Goal: Transaction & Acquisition: Subscribe to service/newsletter

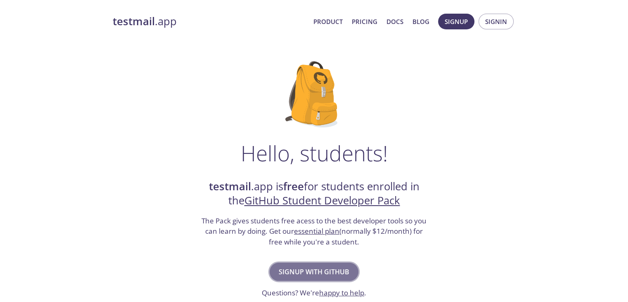
click at [327, 268] on span "Signup with GitHub" at bounding box center [314, 272] width 71 height 12
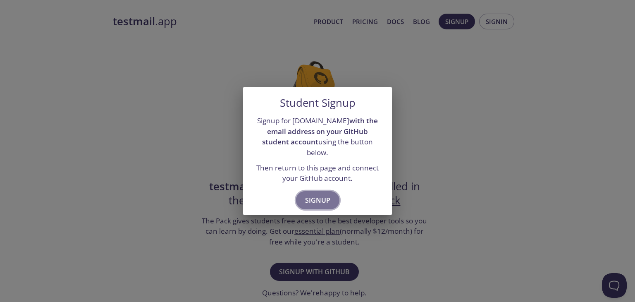
click at [316, 194] on span "Signup" at bounding box center [317, 200] width 25 height 12
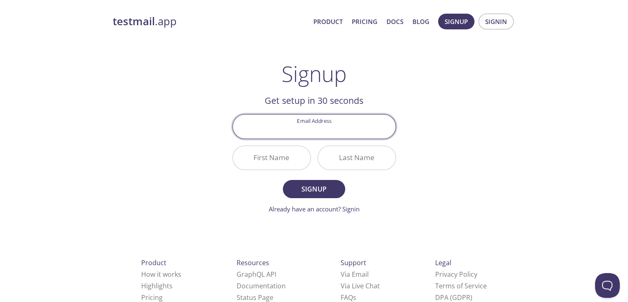
click at [316, 132] on input "Email Address" at bounding box center [314, 126] width 163 height 24
drag, startPoint x: 329, startPoint y: 134, endPoint x: 292, endPoint y: 131, distance: 36.9
click at [292, 131] on input "c" at bounding box center [314, 126] width 163 height 24
paste input "hetansharmarks_me19@its.edu.in"
type input "chetansharmarks_me19@its.edu.in"
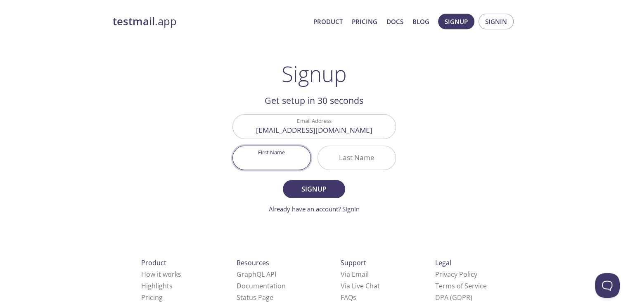
click at [273, 158] on input "First Name" at bounding box center [272, 158] width 78 height 24
type input "Chetan"
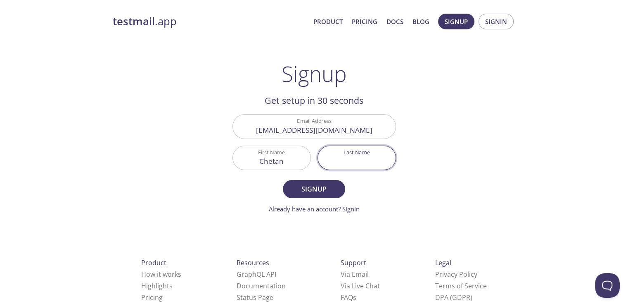
click at [348, 161] on input "Last Name" at bounding box center [357, 158] width 78 height 24
type input "Sharma"
click at [283, 180] on button "Signup" at bounding box center [314, 189] width 62 height 18
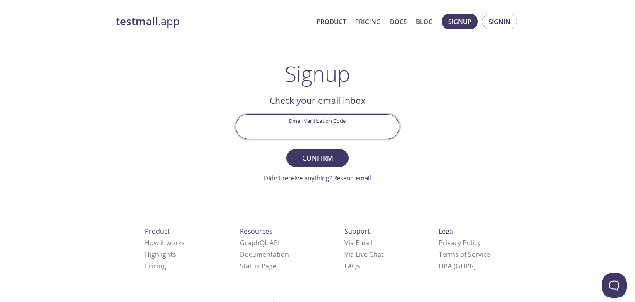
click at [325, 128] on input "Email Verification Code" at bounding box center [317, 126] width 163 height 24
paste input "GLK1BLT"
type input "GLK1BLT"
click at [286, 149] on button "Confirm" at bounding box center [317, 158] width 62 height 18
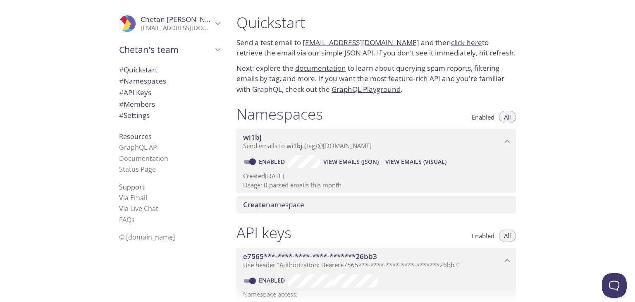
click at [332, 177] on p "Created 1 Sep 2025" at bounding box center [376, 175] width 266 height 9
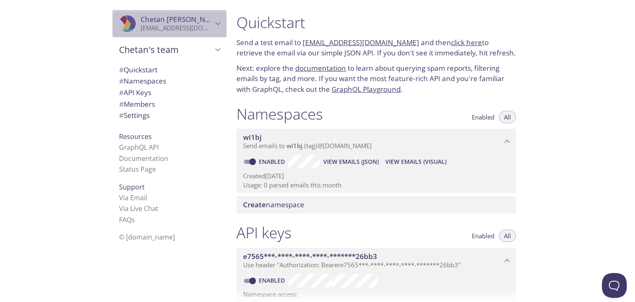
click at [205, 22] on span "Chetan Sharma" at bounding box center [176, 19] width 72 height 9
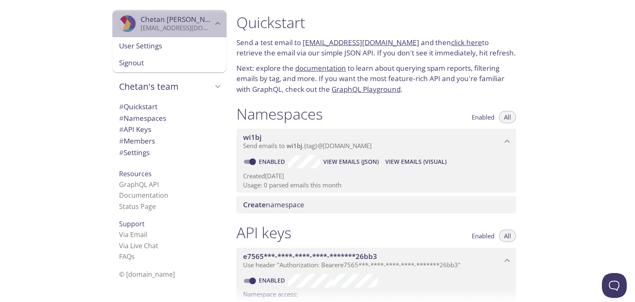
click at [205, 22] on span "Chetan Sharma" at bounding box center [176, 19] width 72 height 9
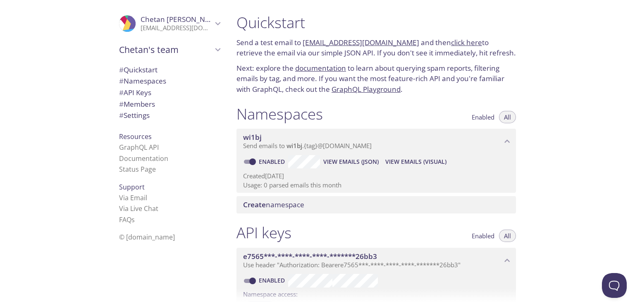
click at [342, 41] on link "wi1bj.test@inbox.testmail.app" at bounding box center [360, 43] width 117 height 10
click at [342, 38] on link "wi1bj.test@inbox.testmail.app" at bounding box center [360, 43] width 117 height 10
click at [451, 42] on link "click here" at bounding box center [466, 43] width 31 height 10
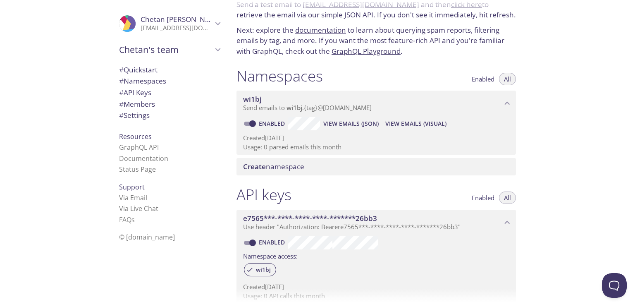
scroll to position [38, 0]
click at [340, 124] on span "View Emails (JSON)" at bounding box center [350, 124] width 55 height 10
click at [423, 126] on span "View Emails (Visual)" at bounding box center [415, 124] width 61 height 10
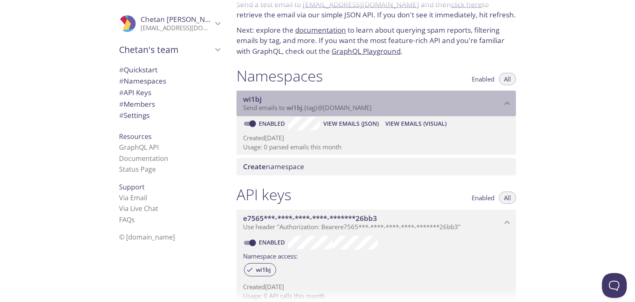
click at [263, 102] on span "wi1bj" at bounding box center [372, 99] width 259 height 9
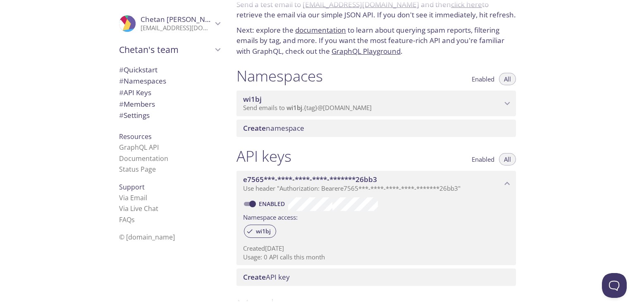
click at [263, 102] on span "wi1bj" at bounding box center [372, 99] width 259 height 9
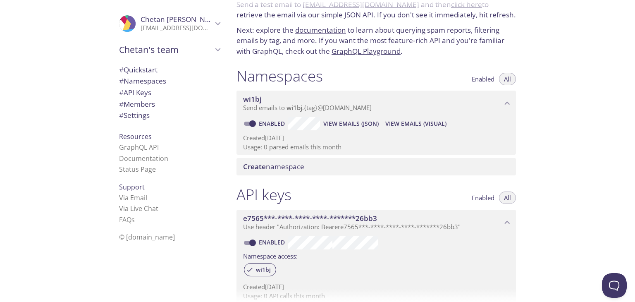
click at [304, 150] on p "Usage: 0 parsed emails this month" at bounding box center [376, 147] width 266 height 9
click at [348, 175] on div "Create namespace" at bounding box center [375, 166] width 279 height 17
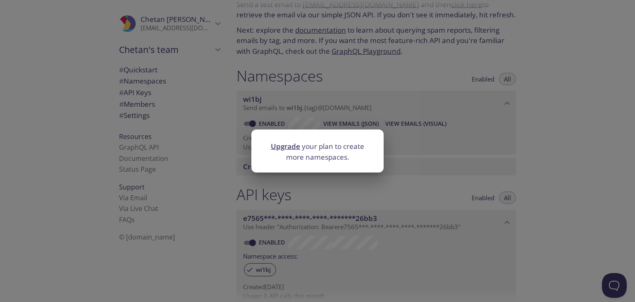
click at [408, 162] on div "Upgrade your plan to create more namespaces." at bounding box center [317, 151] width 635 height 302
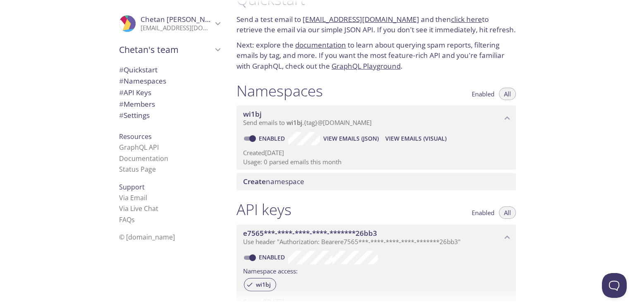
scroll to position [1, 0]
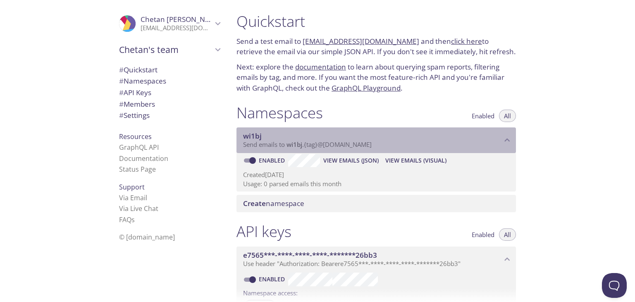
click at [259, 142] on span "Send emails to wi1bj . {tag} @inbox.testmail.app" at bounding box center [307, 144] width 128 height 8
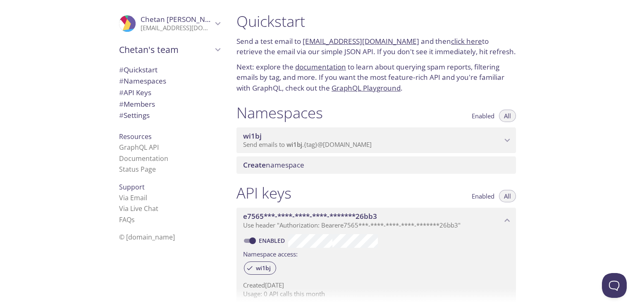
click at [259, 142] on span "Send emails to wi1bj . {tag} @inbox.testmail.app" at bounding box center [307, 144] width 128 height 8
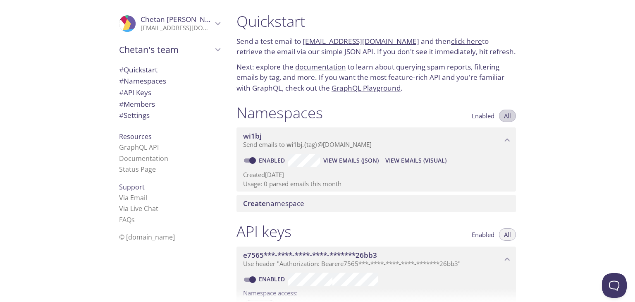
click at [502, 117] on button "All" at bounding box center [507, 115] width 17 height 12
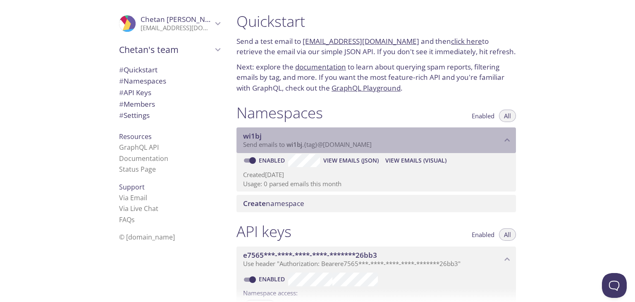
click at [383, 144] on p "Send emails to wi1bj . {tag} @inbox.testmail.app" at bounding box center [372, 144] width 259 height 8
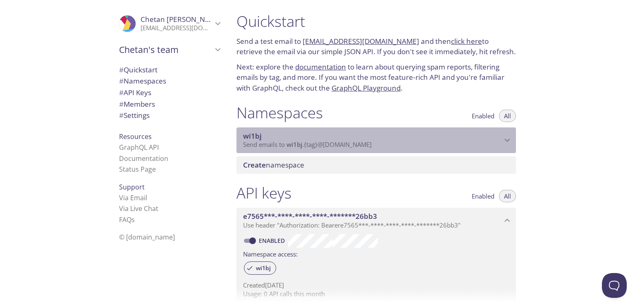
click at [383, 144] on p "Send emails to wi1bj . {tag} @inbox.testmail.app" at bounding box center [372, 144] width 259 height 8
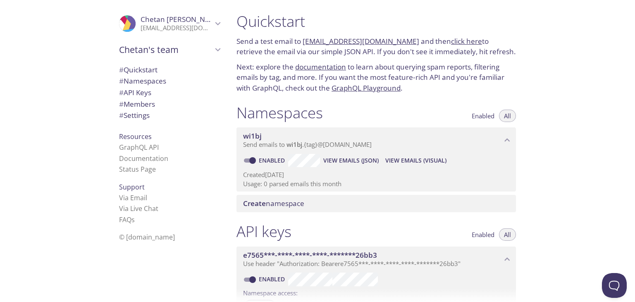
scroll to position [0, 0]
click at [485, 117] on span "Enabled" at bounding box center [482, 117] width 23 height 0
click at [503, 116] on button "All" at bounding box center [507, 117] width 17 height 12
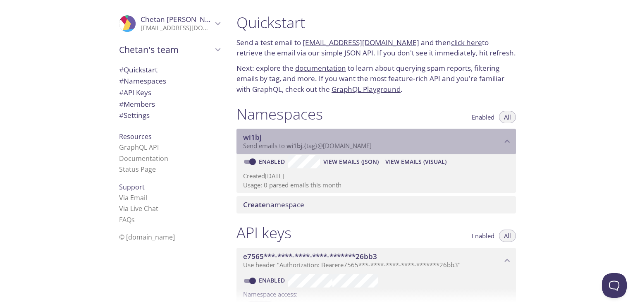
click at [454, 143] on p "Send emails to wi1bj . {tag} @inbox.testmail.app" at bounding box center [372, 146] width 259 height 8
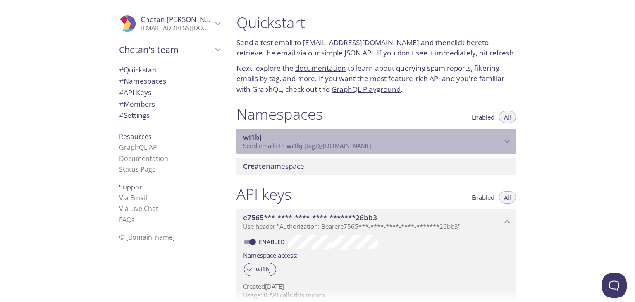
click at [454, 143] on p "Send emails to wi1bj . {tag} @inbox.testmail.app" at bounding box center [372, 146] width 259 height 8
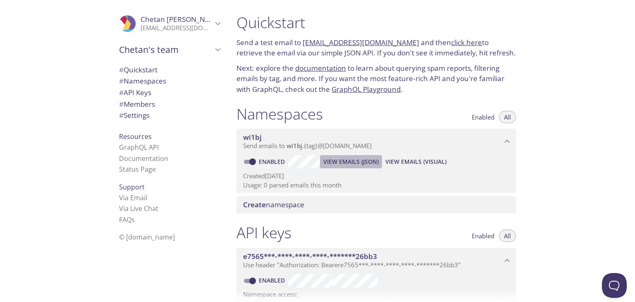
click at [345, 162] on span "View Emails (JSON)" at bounding box center [350, 162] width 55 height 10
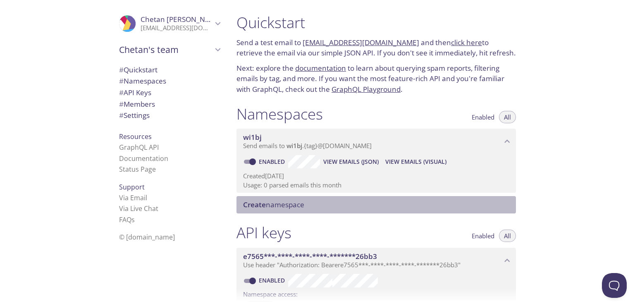
click at [301, 203] on span "Create namespace" at bounding box center [273, 205] width 61 height 10
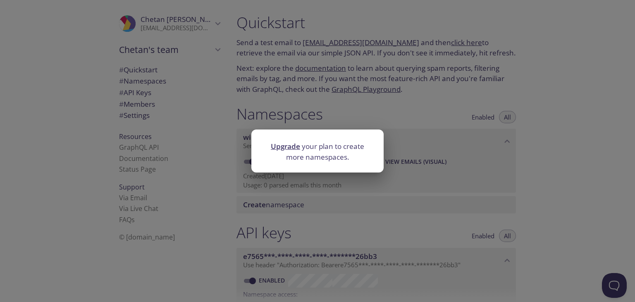
click at [281, 164] on div at bounding box center [317, 168] width 132 height 9
click at [335, 178] on div "Upgrade your plan to create more namespaces." at bounding box center [317, 151] width 635 height 302
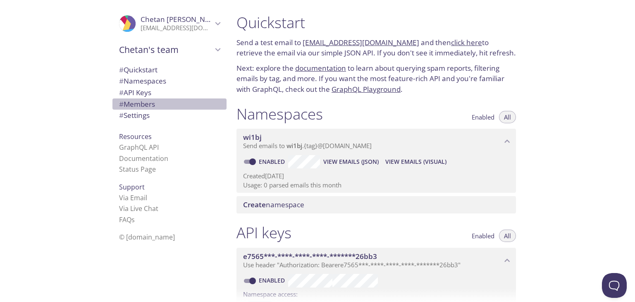
click at [136, 101] on span "# Members" at bounding box center [137, 104] width 36 height 10
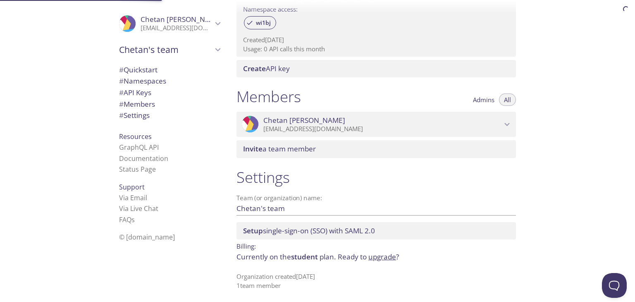
scroll to position [286, 0]
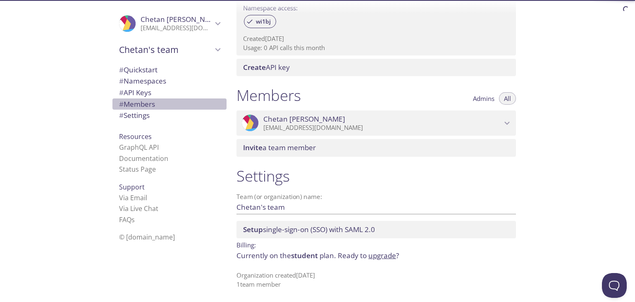
click at [136, 107] on span "# Members" at bounding box center [137, 104] width 36 height 10
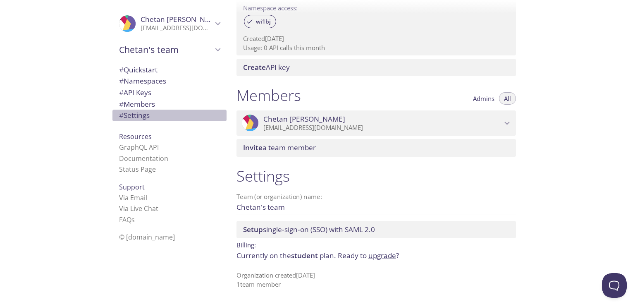
click at [138, 115] on span "# Settings" at bounding box center [134, 115] width 31 height 10
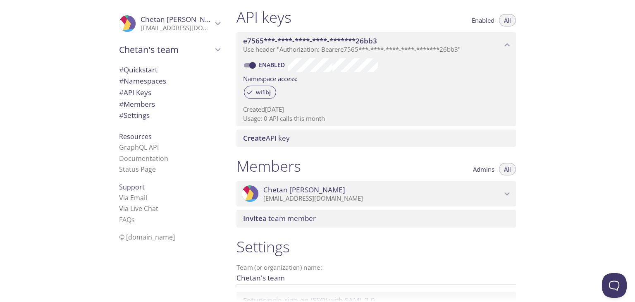
scroll to position [215, 0]
click at [259, 90] on span "wi1bj" at bounding box center [263, 92] width 25 height 7
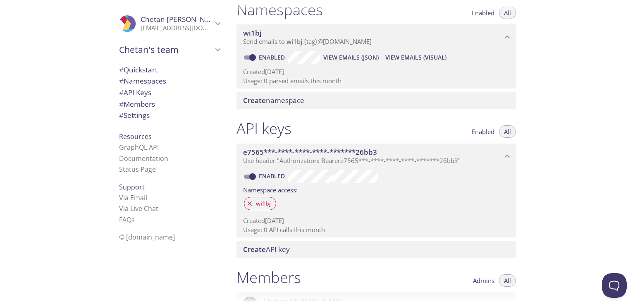
scroll to position [112, 0]
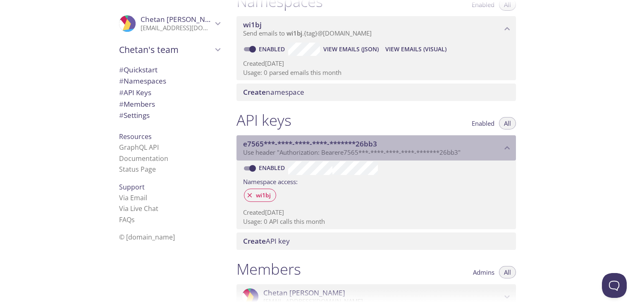
click at [397, 149] on span "Use header "Authorization: Bearer e7565***-****-****-****-*******26bb3 "" at bounding box center [351, 152] width 217 height 8
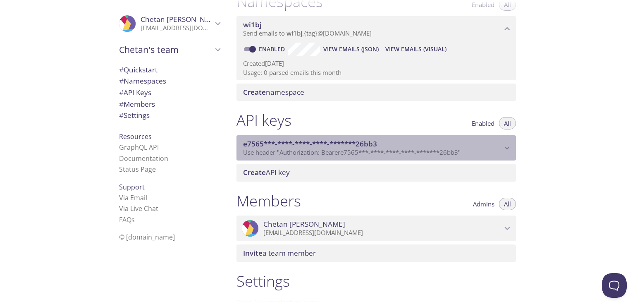
click at [397, 149] on span "Use header "Authorization: Bearer e7565***-****-****-****-*******26bb3 "" at bounding box center [351, 152] width 217 height 8
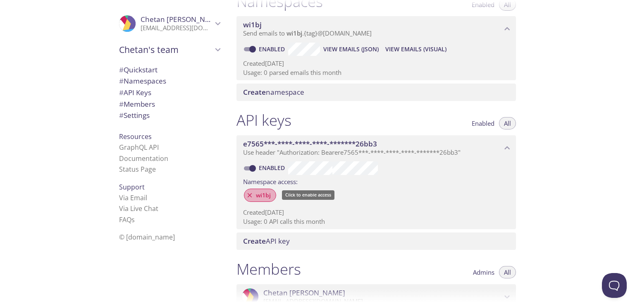
click at [265, 191] on span "wi1bj" at bounding box center [263, 194] width 25 height 7
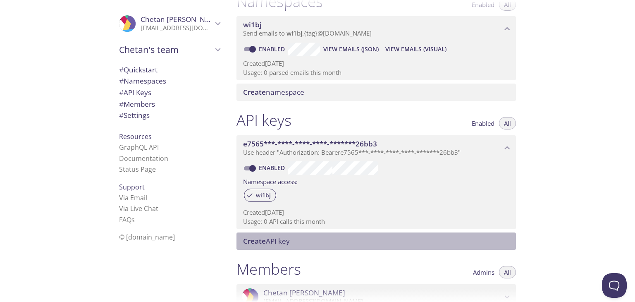
click at [266, 237] on span "Create API key" at bounding box center [266, 241] width 47 height 10
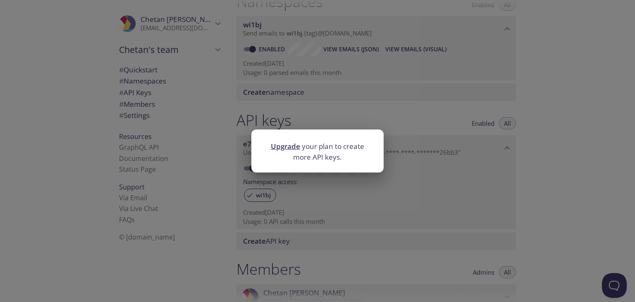
click at [266, 237] on div "Upgrade your plan to create more API keys." at bounding box center [317, 151] width 635 height 302
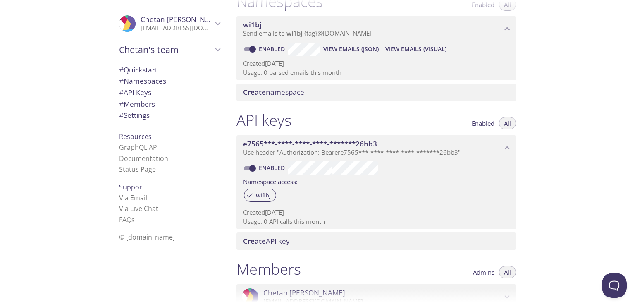
scroll to position [0, 0]
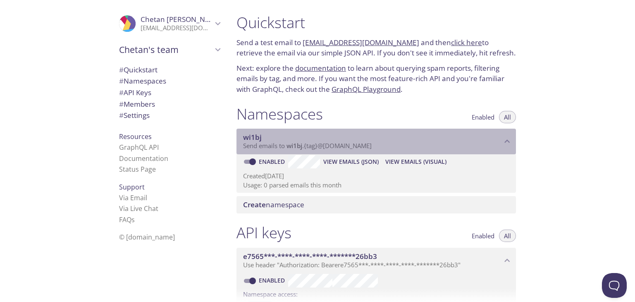
drag, startPoint x: 301, startPoint y: 147, endPoint x: 283, endPoint y: 145, distance: 18.4
click at [283, 145] on span "Send emails to wi1bj . {tag} @inbox.testmail.app" at bounding box center [307, 145] width 128 height 8
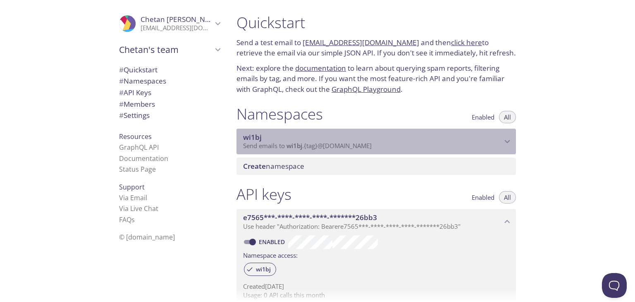
click at [284, 149] on span "Send emails to wi1bj . {tag} @inbox.testmail.app" at bounding box center [307, 145] width 128 height 8
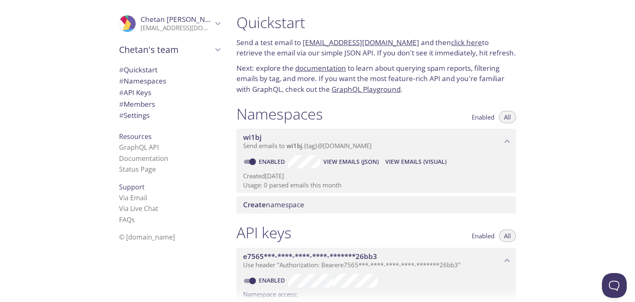
click at [592, 65] on div "Quickstart Send a test email to wi1bj.test@inbox.testmail.app and then click he…" at bounding box center [432, 151] width 405 height 302
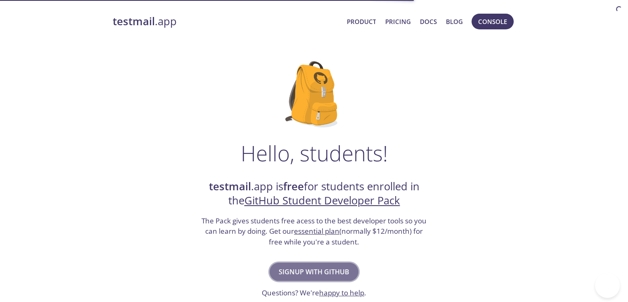
click at [310, 267] on span "Signup with GitHub" at bounding box center [314, 272] width 71 height 12
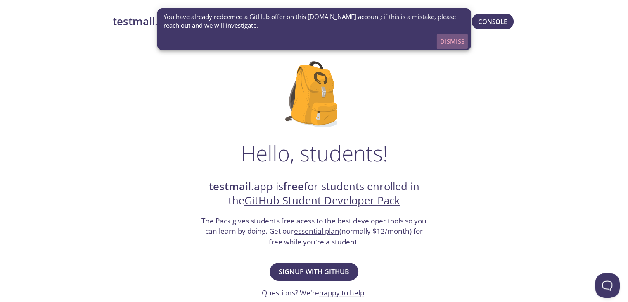
click at [445, 40] on span "Dismiss" at bounding box center [452, 41] width 24 height 11
